Goal: Navigation & Orientation: Understand site structure

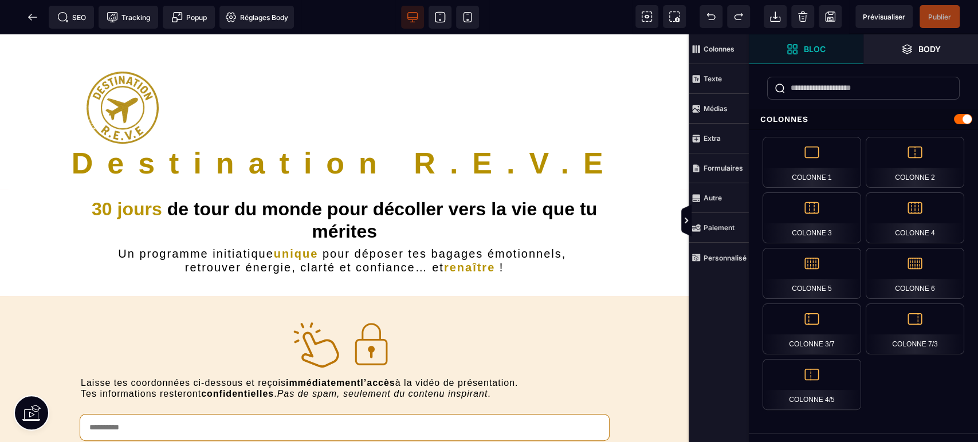
click at [33, 18] on icon at bounding box center [32, 16] width 11 height 11
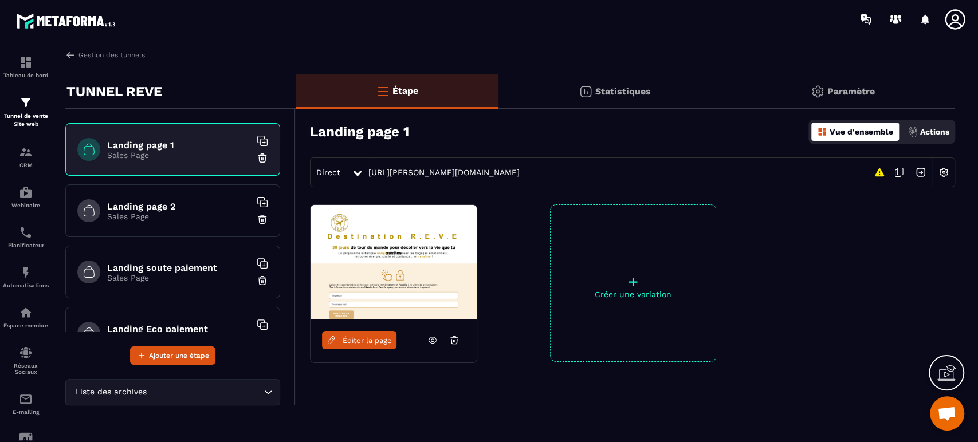
click at [111, 25] on img at bounding box center [67, 20] width 103 height 21
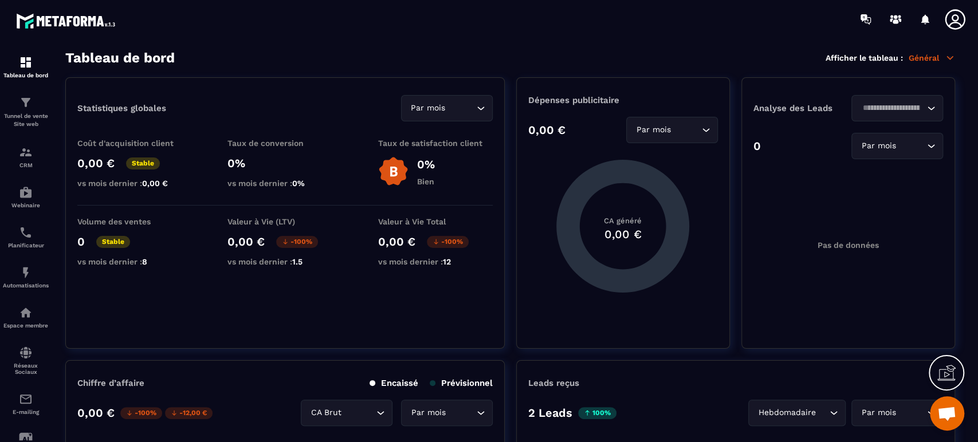
click at [76, 20] on img at bounding box center [67, 20] width 103 height 21
click at [30, 16] on img at bounding box center [67, 20] width 103 height 21
click at [121, 11] on div at bounding box center [67, 19] width 135 height 38
click at [112, 21] on img at bounding box center [67, 20] width 103 height 21
